Goal: Find specific page/section: Find specific page/section

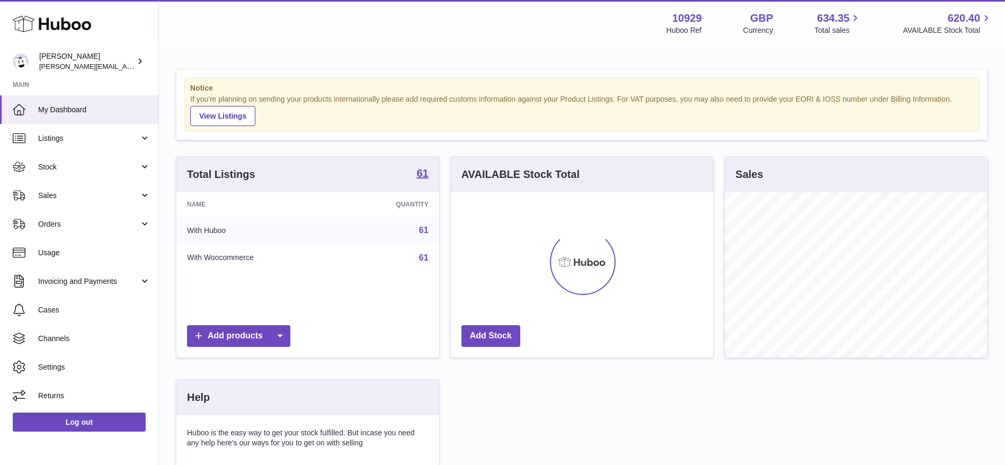
scroll to position [165, 267]
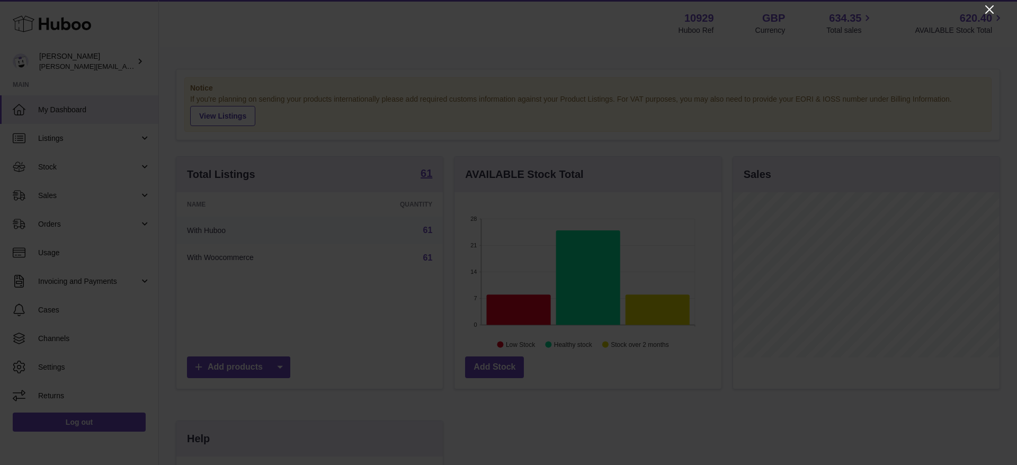
click at [986, 14] on icon "Close" at bounding box center [989, 9] width 13 height 13
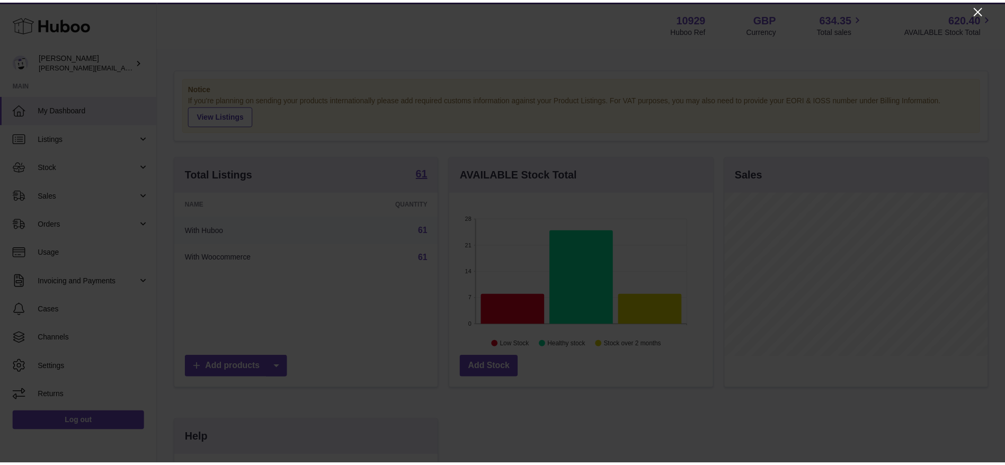
scroll to position [529664, 529567]
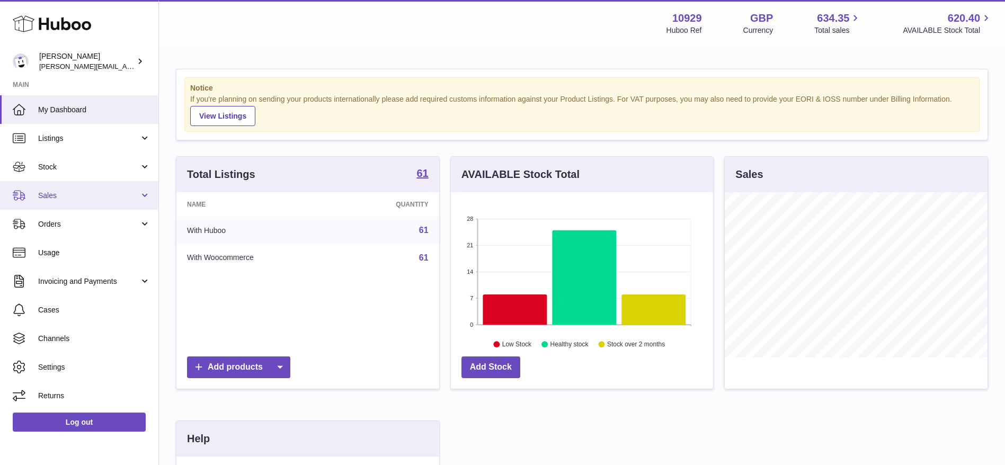
click at [61, 201] on link "Sales" at bounding box center [79, 195] width 158 height 29
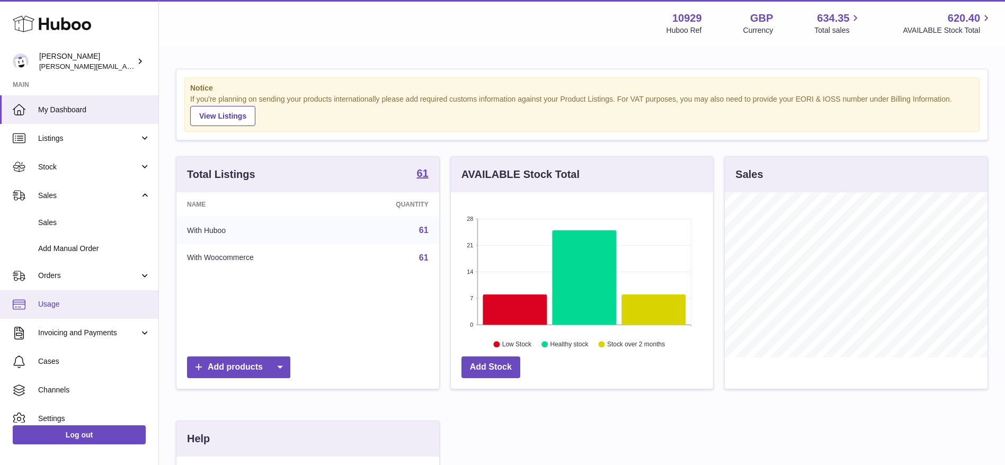
scroll to position [39, 0]
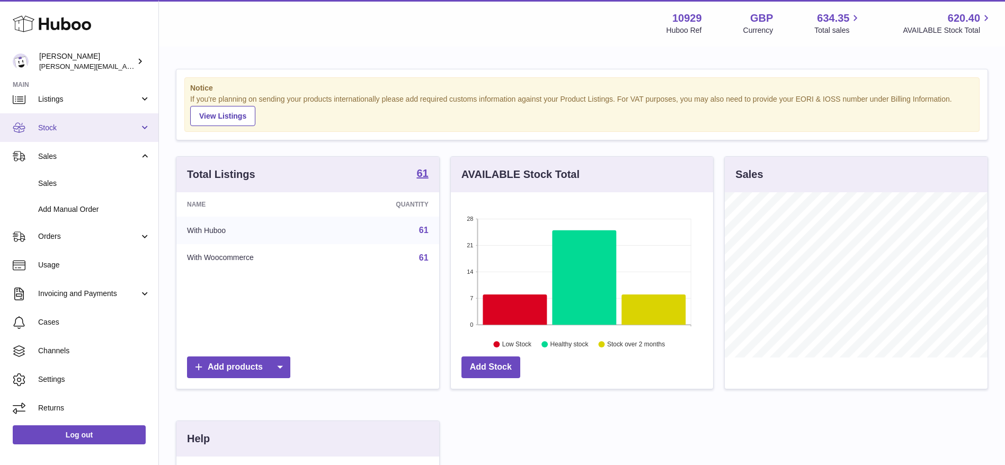
click at [49, 130] on span "Stock" at bounding box center [88, 128] width 101 height 10
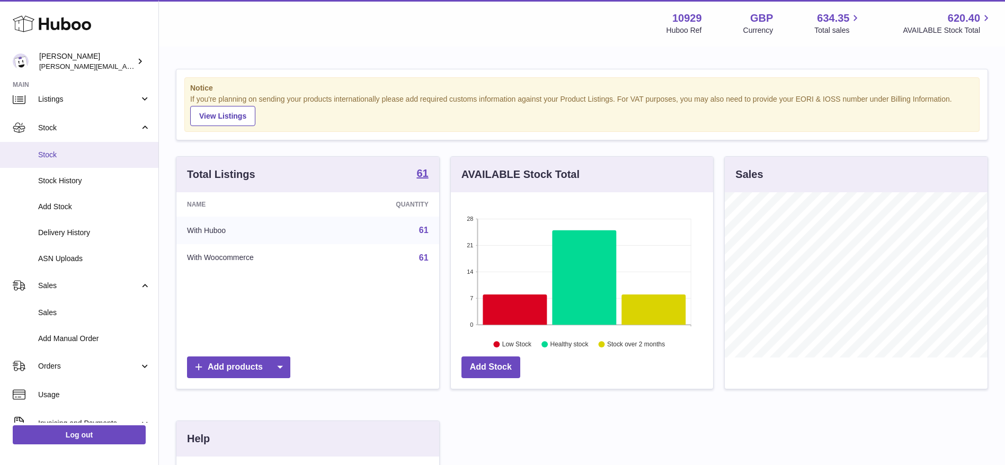
click at [43, 156] on span "Stock" at bounding box center [94, 155] width 112 height 10
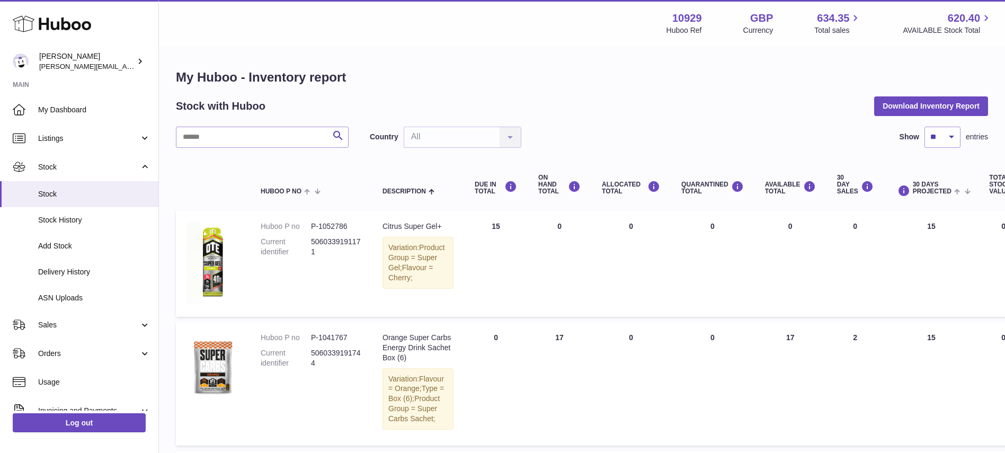
scroll to position [0, 64]
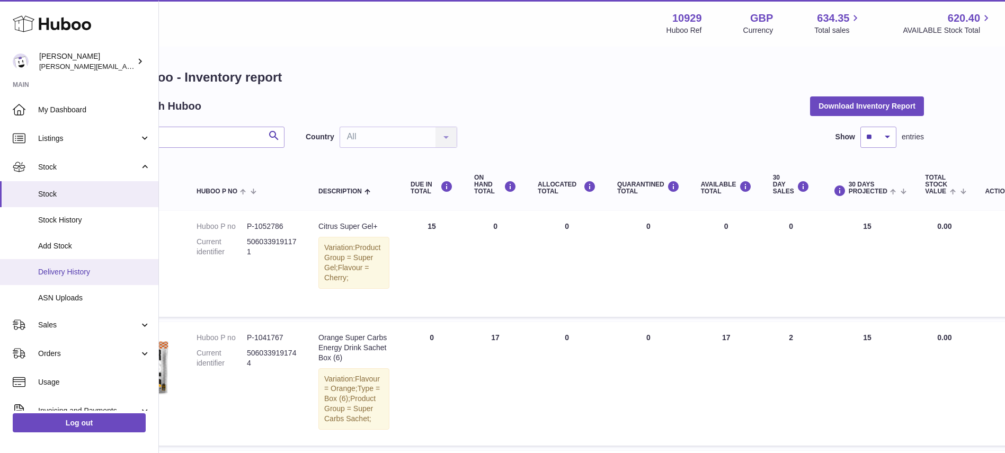
click at [57, 266] on link "Delivery History" at bounding box center [79, 272] width 158 height 26
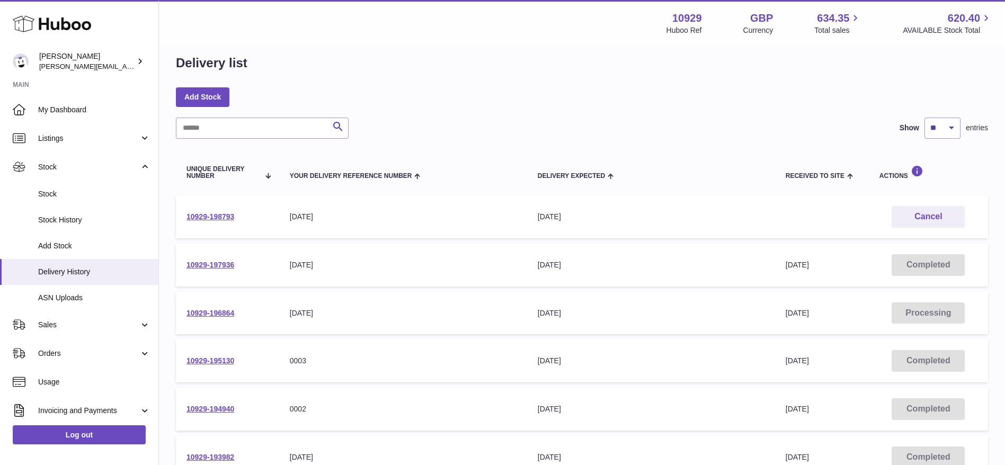
scroll to position [66, 0]
